Goal: Transaction & Acquisition: Purchase product/service

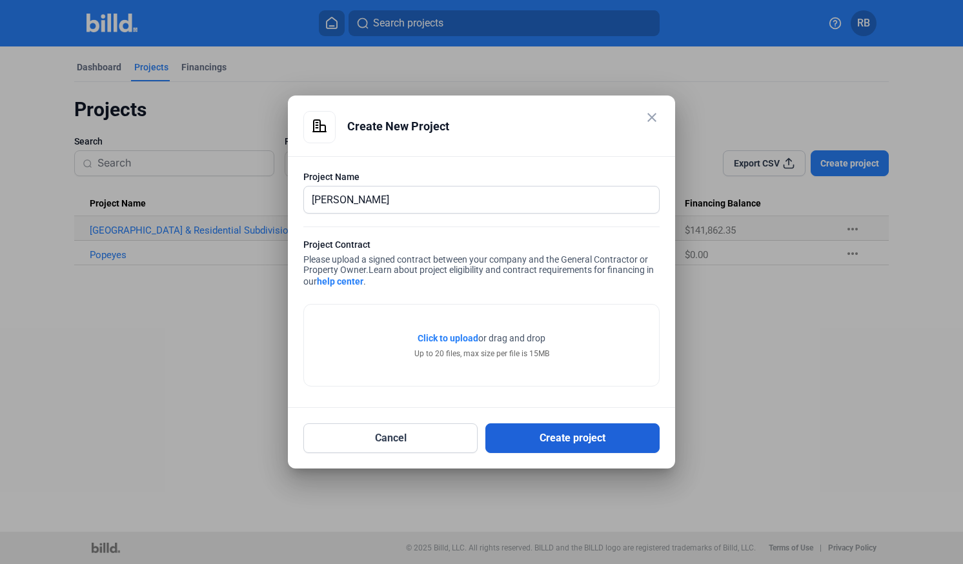
type input "[PERSON_NAME]"
click at [567, 442] on button "Create project" at bounding box center [572, 438] width 174 height 30
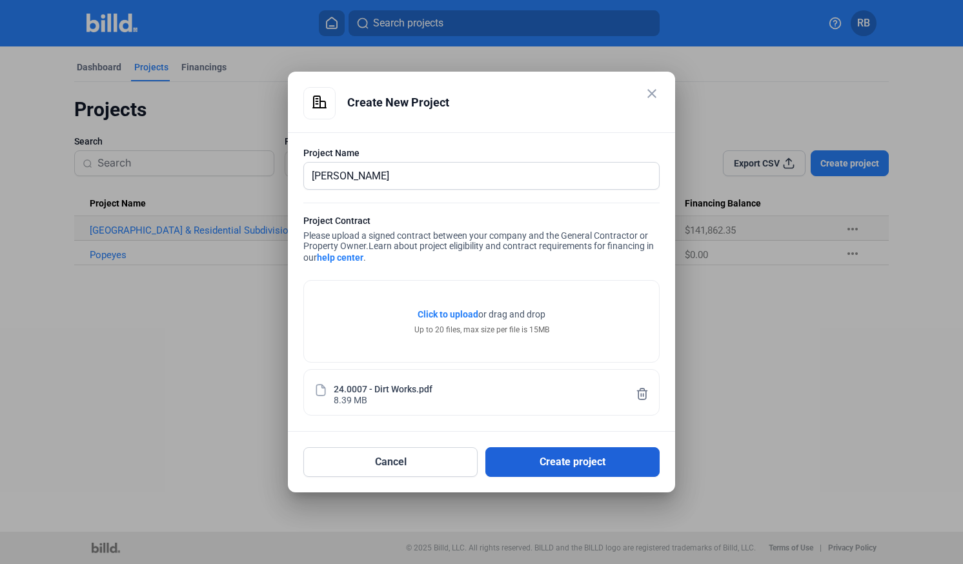
click at [558, 462] on button "Create project" at bounding box center [572, 462] width 174 height 30
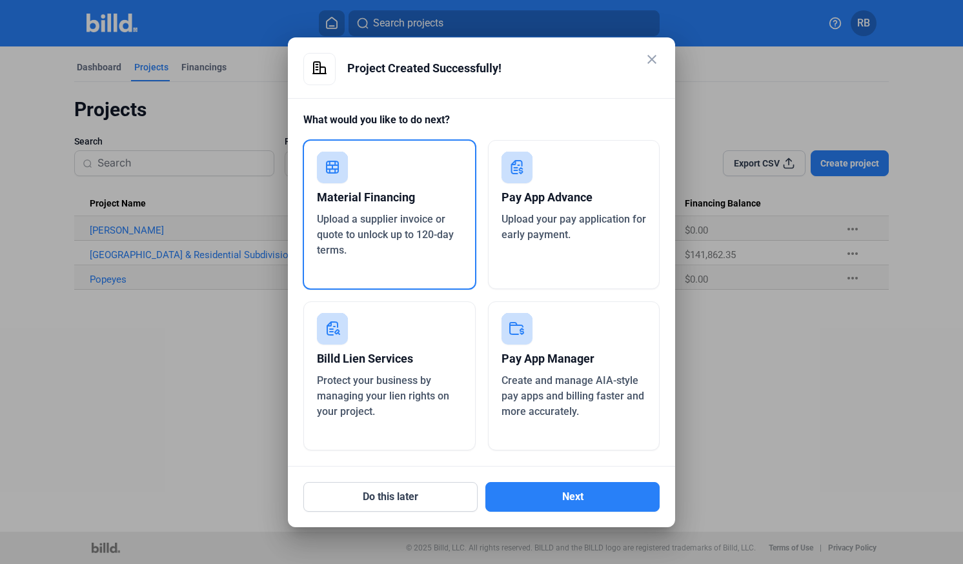
click at [406, 249] on div "Upload a supplier invoice or quote to unlock up to 120-day terms." at bounding box center [389, 235] width 145 height 46
click at [592, 497] on button "Next" at bounding box center [572, 497] width 174 height 30
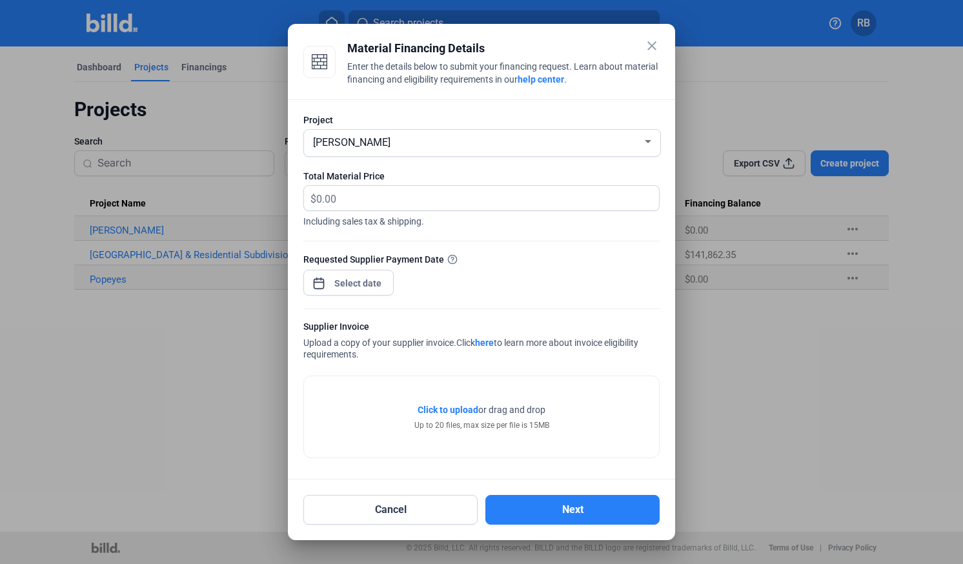
drag, startPoint x: 496, startPoint y: 36, endPoint x: 724, endPoint y: 234, distance: 302.4
click at [724, 234] on div "close Material Financing Details Enter the details below to submit your financi…" at bounding box center [481, 282] width 963 height 564
click at [419, 514] on button "Cancel" at bounding box center [390, 510] width 174 height 30
